Goal: Task Accomplishment & Management: Manage account settings

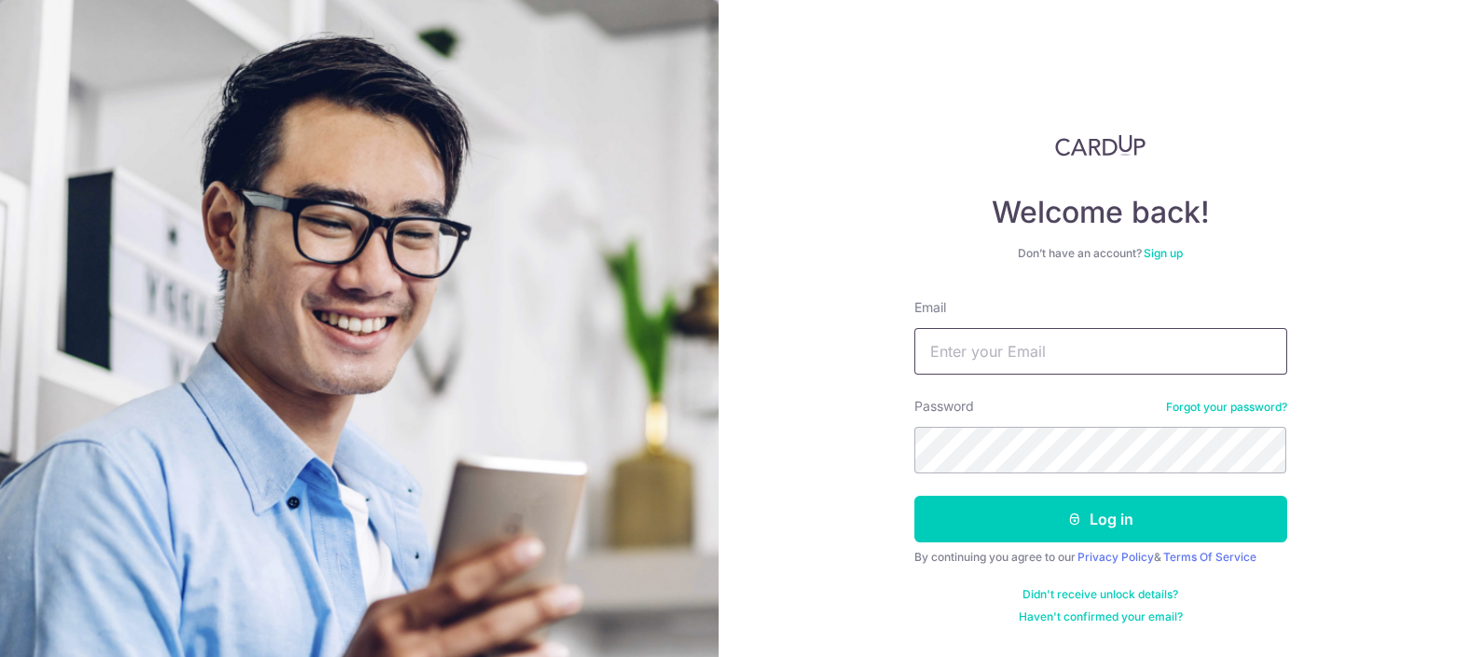
click at [1066, 342] on input "Email" at bounding box center [1101, 351] width 373 height 47
type input "[EMAIL_ADDRESS][DOMAIN_NAME]"
click at [915, 496] on button "Log in" at bounding box center [1101, 519] width 373 height 47
